Goal: Information Seeking & Learning: Learn about a topic

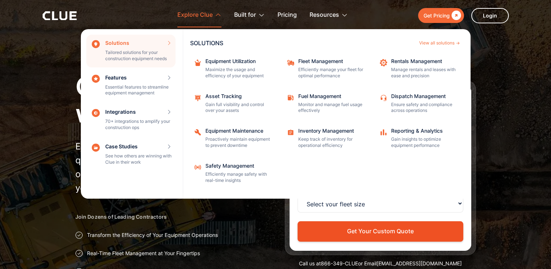
click at [192, 14] on div "Explore Clue" at bounding box center [194, 15] width 35 height 23
click at [234, 133] on div "Equipment Maintenance" at bounding box center [238, 130] width 66 height 5
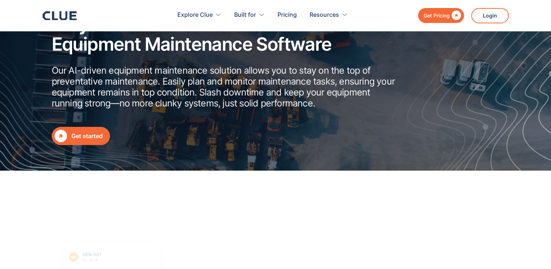
scroll to position [73, 0]
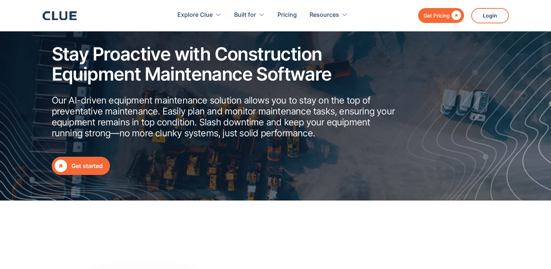
click at [67, 164] on link " Get started" at bounding box center [81, 166] width 58 height 18
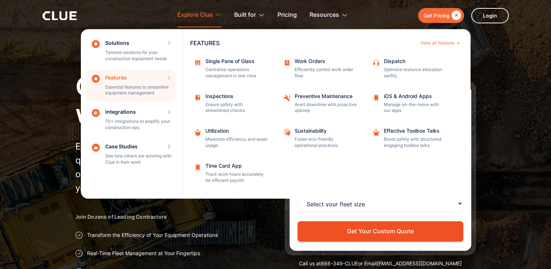
click at [131, 81] on div "Features Essential features to streamline equipment management Features View al…" at bounding box center [130, 85] width 89 height 33
click at [113, 75] on div "Features Essential features to streamline equipment management Features View al…" at bounding box center [130, 85] width 89 height 33
click at [229, 165] on div "Time Card App" at bounding box center [236, 165] width 62 height 5
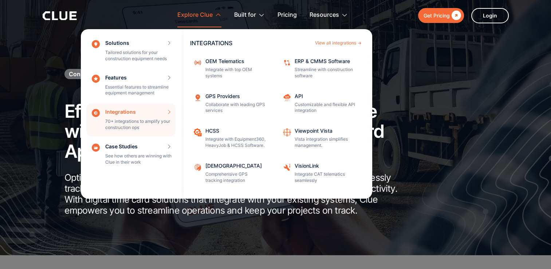
click at [440, 167] on div "Solutions Tailored solutions for your construction equipment needs SOLUTIONS Vi…" at bounding box center [276, 113] width 390 height 169
